Goal: Transaction & Acquisition: Purchase product/service

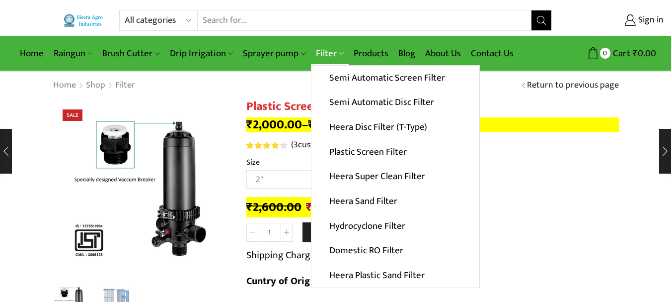
click at [323, 46] on link "Filter" at bounding box center [330, 53] width 38 height 23
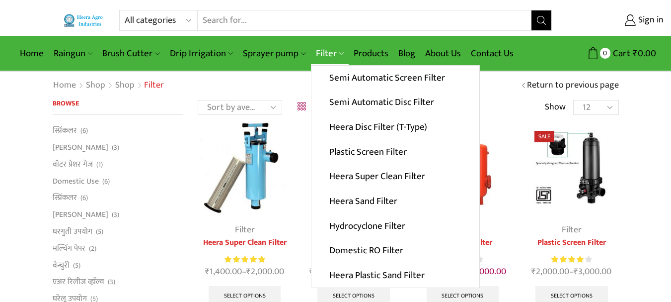
click at [328, 58] on link "Filter" at bounding box center [330, 53] width 38 height 23
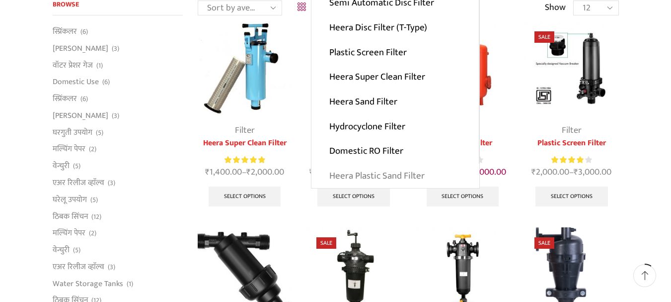
scroll to position [50, 0]
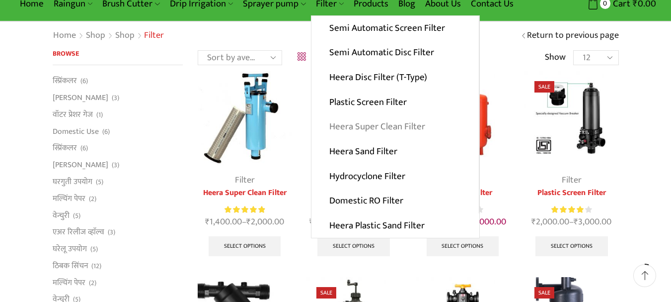
click at [361, 131] on link "Heera Super Clean Filter" at bounding box center [395, 126] width 167 height 25
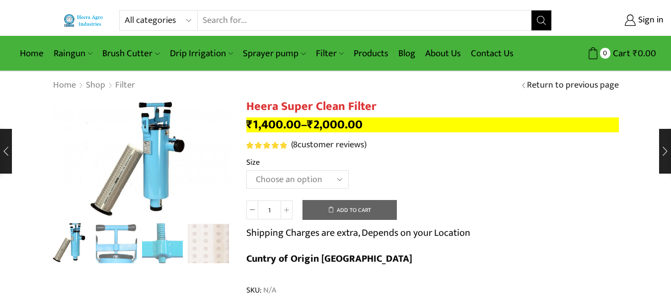
click at [277, 179] on select "Choose an option GI 2" X 15" GI 2.5" X 15" GI 3" X 15" GI 2" X 18" GI 2.5" X 18…" at bounding box center [298, 179] width 102 height 18
click at [247, 170] on select "Choose an option GI 2" X 15" GI 2.5" X 15" GI 3" X 15" GI 2" X 18" GI 2.5" X 18…" at bounding box center [298, 179] width 102 height 18
select select "GI 2" X 15""
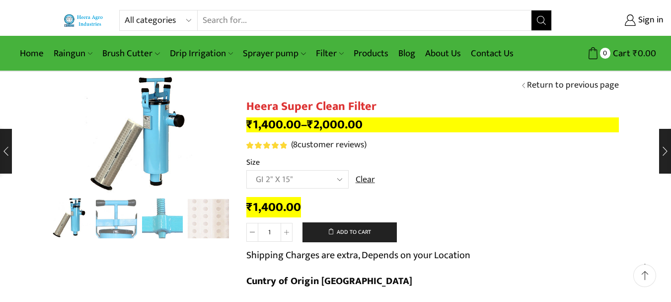
scroll to position [50, 0]
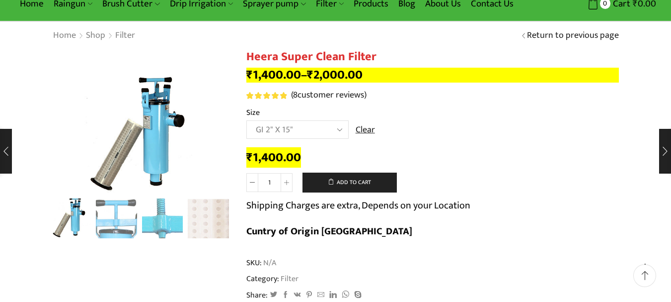
click at [304, 129] on select "Choose an option GI 2" X 15" GI 2.5" X 15" GI 3" X 15" GI 2" X 18" GI 2.5" X 18…" at bounding box center [298, 129] width 102 height 18
click at [492, 118] on th "Size" at bounding box center [433, 113] width 373 height 14
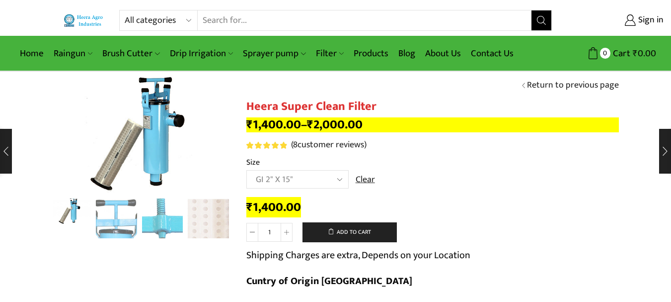
select select "GI 2" X 15""
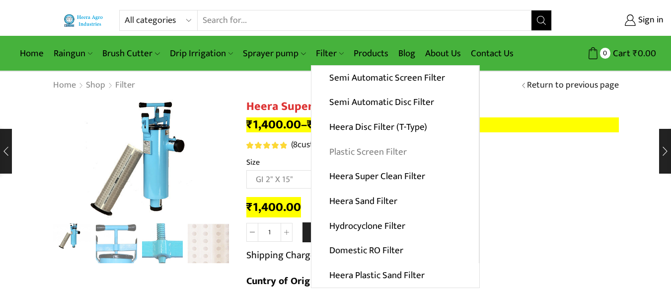
click at [362, 147] on link "Plastic Screen Filter" at bounding box center [395, 151] width 167 height 25
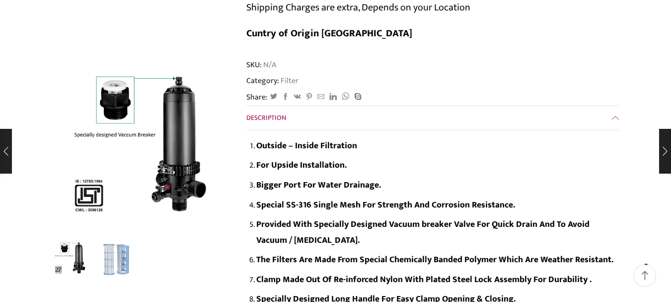
scroll to position [249, 0]
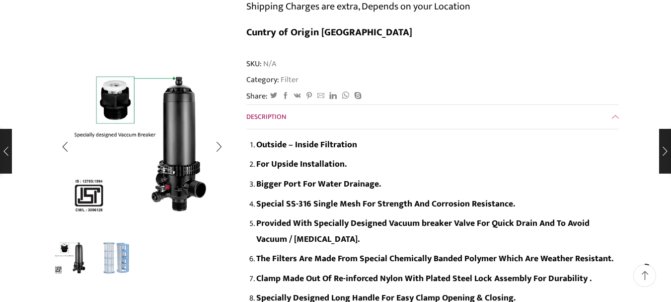
click at [109, 263] on img "2 / 2" at bounding box center [116, 257] width 41 height 41
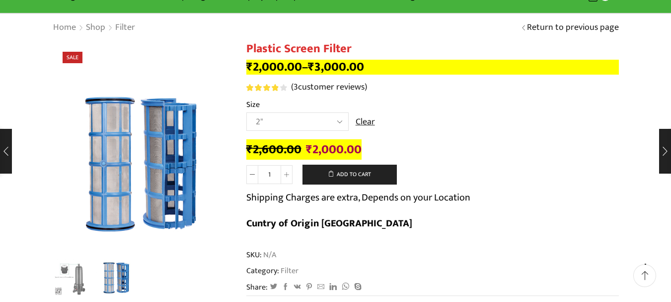
scroll to position [0, 0]
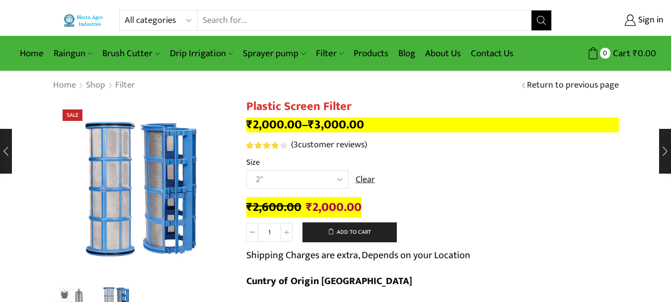
click at [278, 173] on select "Choose an option 2" 2.5" 3" 40M Cube 3" 50M Cube" at bounding box center [298, 179] width 102 height 18
click at [515, 206] on div "₹ 2,600.00 Original price was: ₹2,600.00. ₹ 2,000.00 Current price is: ₹2,000.0…" at bounding box center [433, 207] width 373 height 15
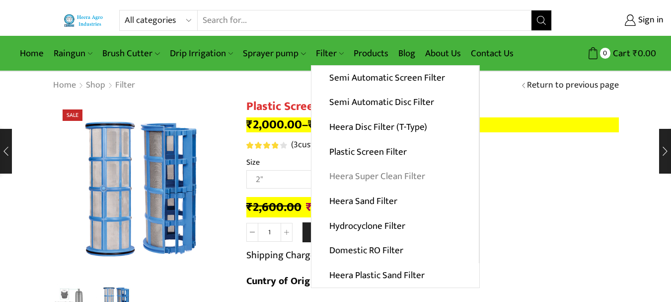
click at [353, 180] on link "Heera Super Clean Filter" at bounding box center [395, 176] width 167 height 25
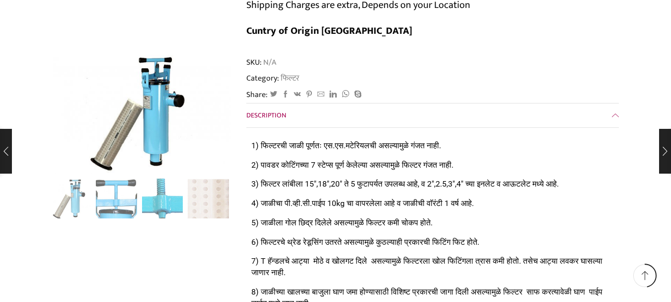
scroll to position [2286, 0]
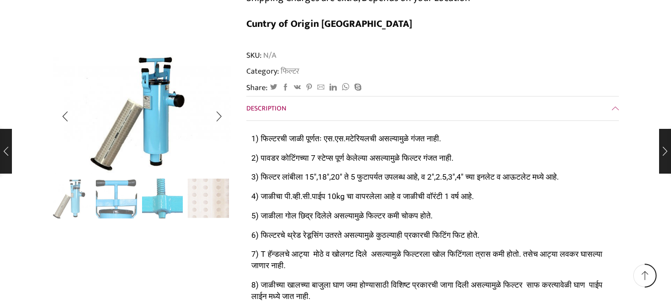
click at [208, 202] on img "4 / 4" at bounding box center [208, 197] width 41 height 41
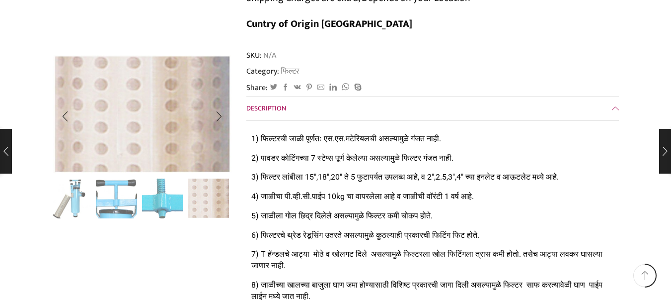
click at [158, 205] on img "3 / 4" at bounding box center [162, 197] width 41 height 41
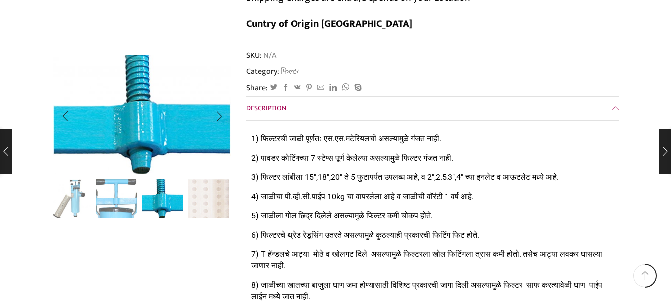
click at [111, 198] on img "2 / 4" at bounding box center [116, 197] width 41 height 41
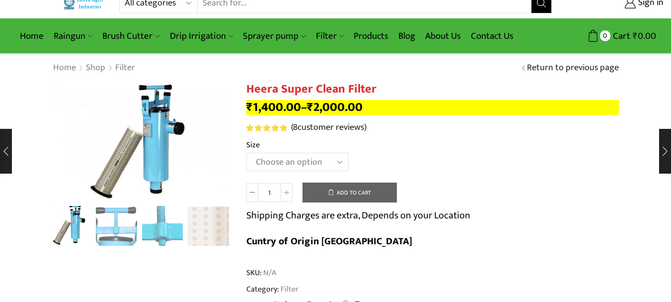
scroll to position [0, 0]
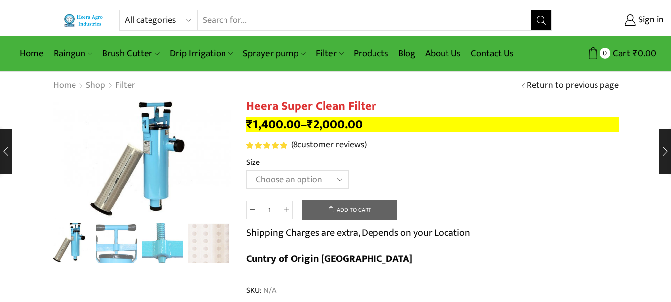
click at [323, 176] on select "Choose an option GI 2" X 15" GI 2.5" X 15" GI 3" X 15" GI 2" X 18" GI 2.5" X 18…" at bounding box center [298, 179] width 102 height 18
click at [247, 170] on select "Choose an option GI 2" X 15" GI 2.5" X 15" GI 3" X 15" GI 2" X 18" GI 2.5" X 18…" at bounding box center [298, 179] width 102 height 18
select select "GI 2" X 15""
